Goal: Information Seeking & Learning: Learn about a topic

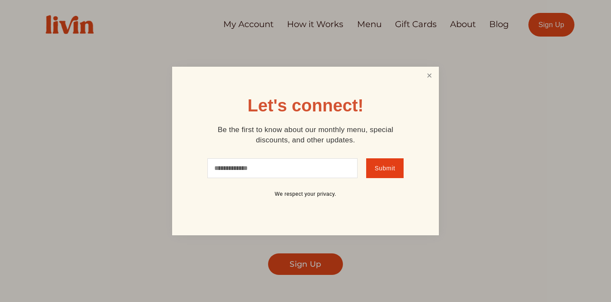
click at [428, 78] on link "Close" at bounding box center [430, 76] width 16 height 16
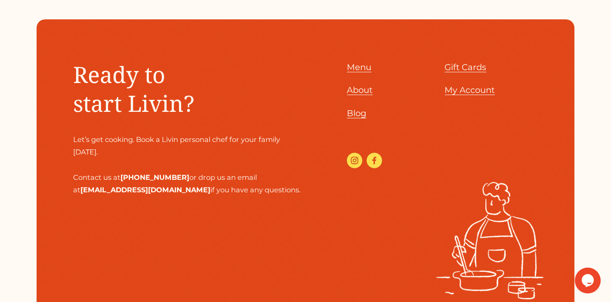
scroll to position [3757, 0]
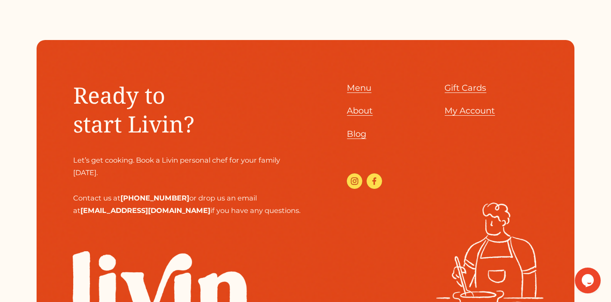
click at [361, 112] on span "About" at bounding box center [360, 110] width 26 height 10
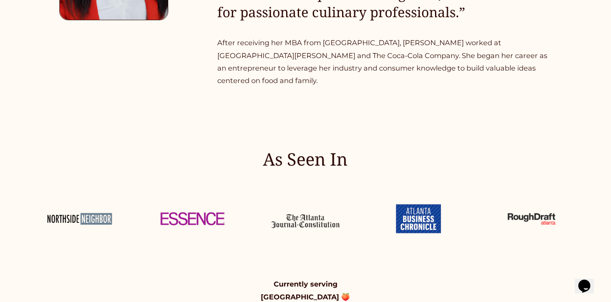
scroll to position [719, 0]
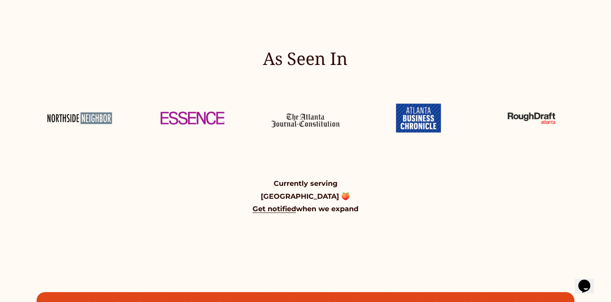
click at [291, 205] on strong "Get notified" at bounding box center [274, 209] width 43 height 9
